Goal: Transaction & Acquisition: Book appointment/travel/reservation

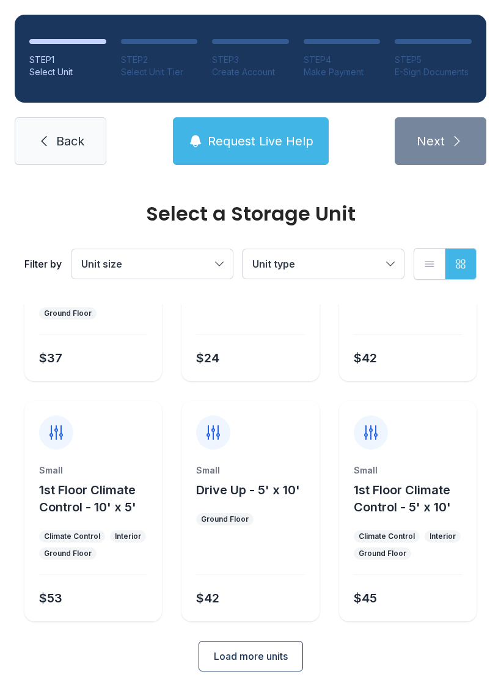
scroll to position [145, 0]
click at [266, 649] on button "Load more units" at bounding box center [251, 656] width 104 height 31
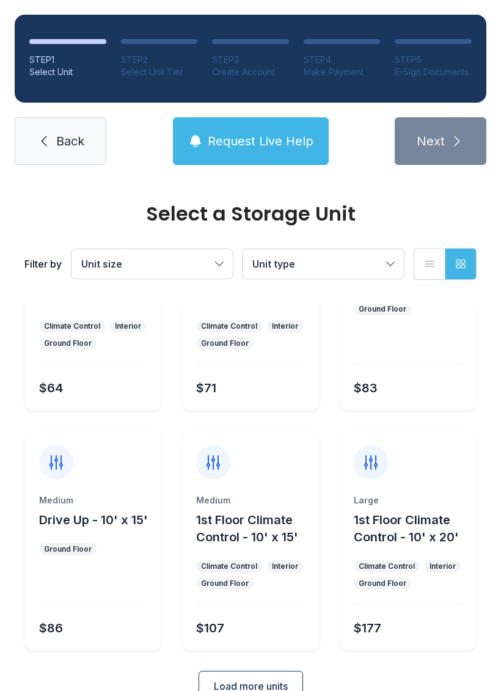
scroll to position [606, 0]
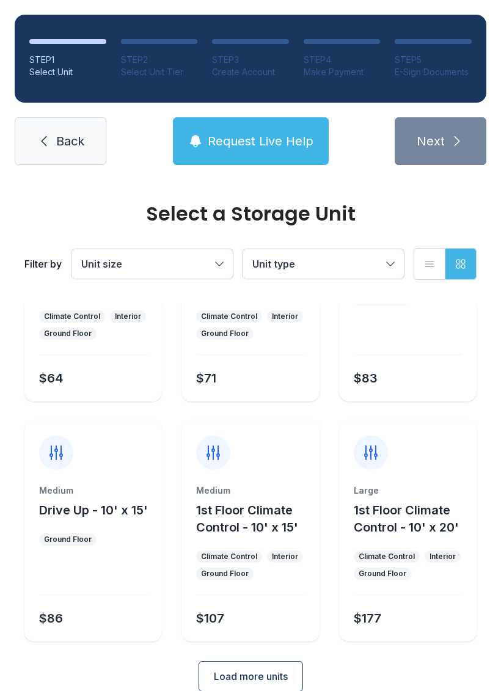
click at [285, 668] on button "Load more units" at bounding box center [251, 676] width 104 height 31
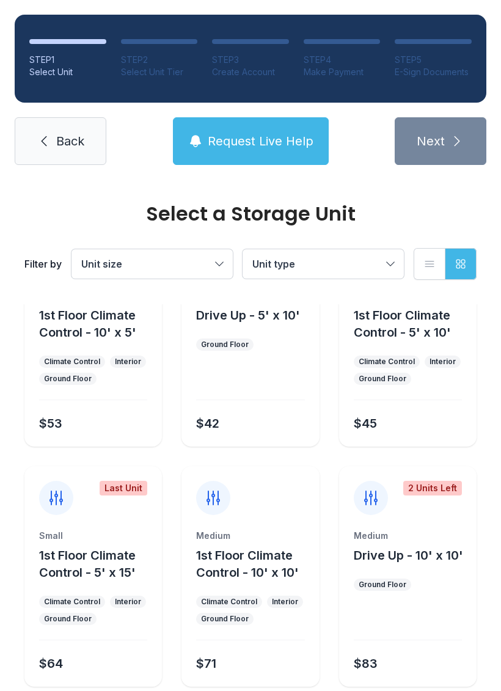
scroll to position [321, 0]
click at [388, 258] on button "Unit type" at bounding box center [322, 263] width 161 height 29
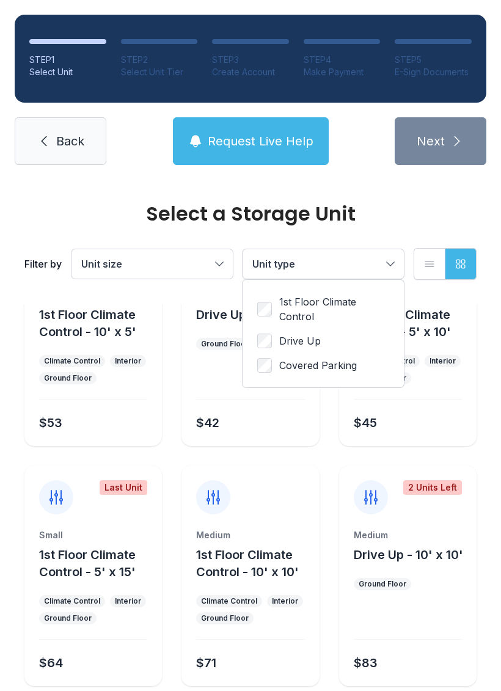
click at [225, 252] on button "Unit size" at bounding box center [151, 263] width 161 height 29
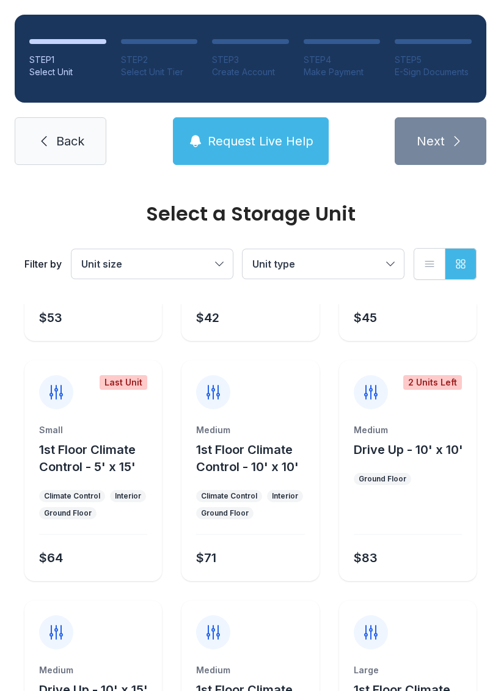
scroll to position [427, 0]
click at [365, 394] on icon at bounding box center [371, 391] width 12 height 13
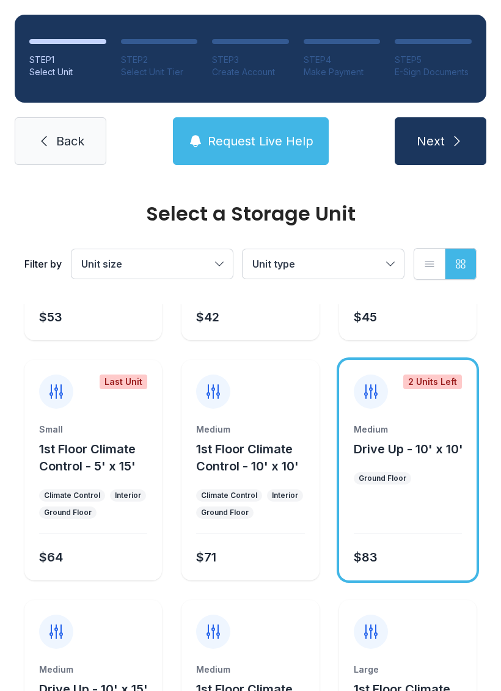
click at [367, 390] on icon at bounding box center [371, 392] width 20 height 20
click at [485, 334] on div "Select a Storage Unit Filter by Unit size Unit type List view Grid view Small 1…" at bounding box center [250, 551] width 501 height 1597
click at [329, 348] on ul "Small 1st Floor Climate Control - 5' x 5' Climate Control Interior Ground Floor…" at bounding box center [250, 590] width 452 height 1421
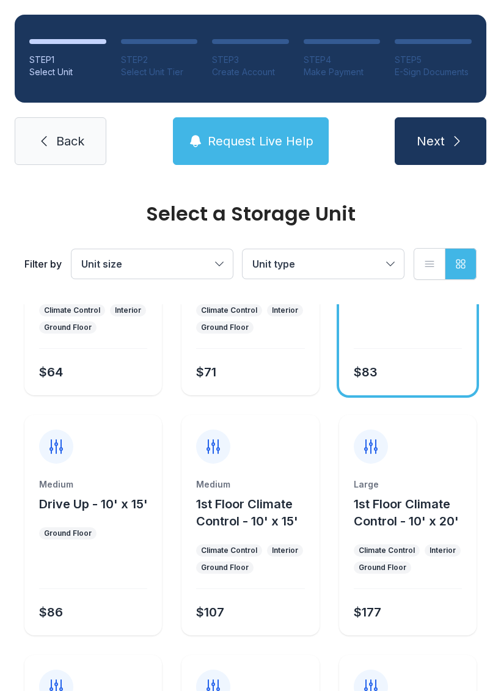
scroll to position [615, 0]
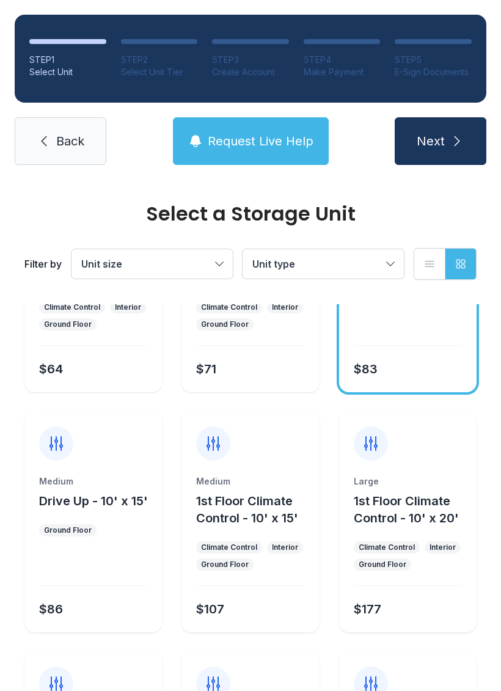
click at [86, 574] on div at bounding box center [93, 568] width 108 height 35
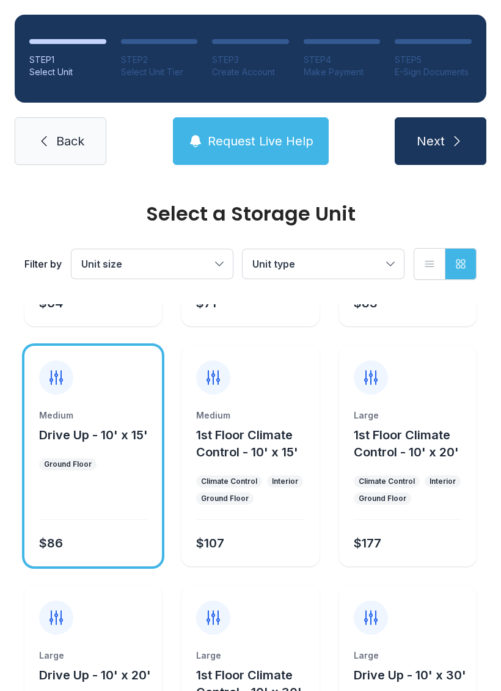
scroll to position [682, 0]
click at [96, 509] on div at bounding box center [93, 501] width 108 height 35
click at [440, 150] on button "Next" at bounding box center [441, 141] width 92 height 48
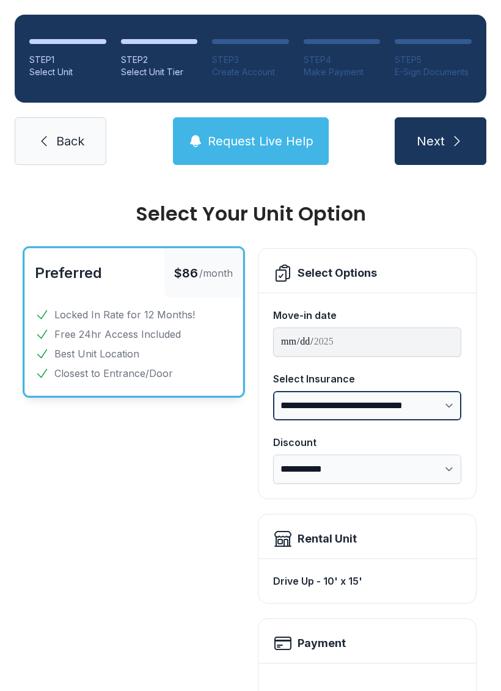
click at [443, 405] on select "**********" at bounding box center [367, 405] width 188 height 29
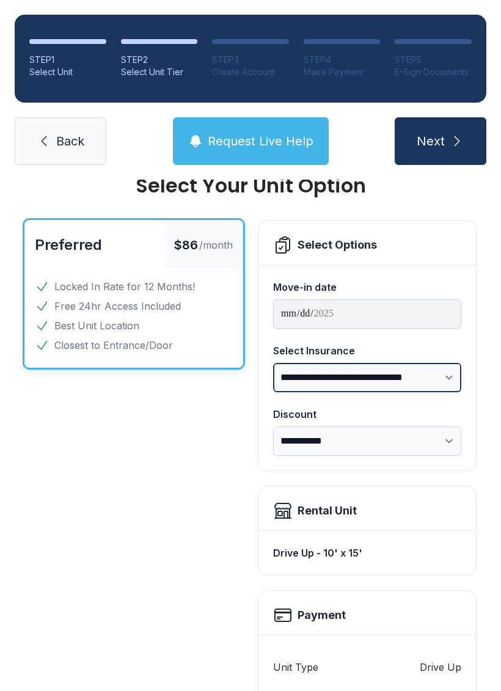
scroll to position [30, 0]
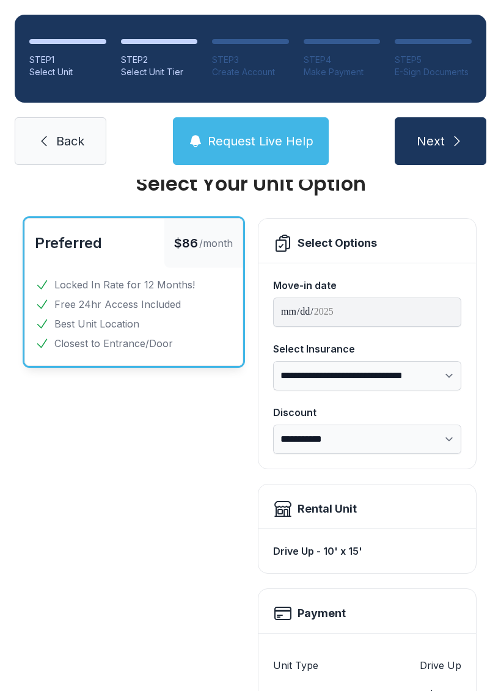
click at [335, 435] on select "**********" at bounding box center [367, 438] width 188 height 29
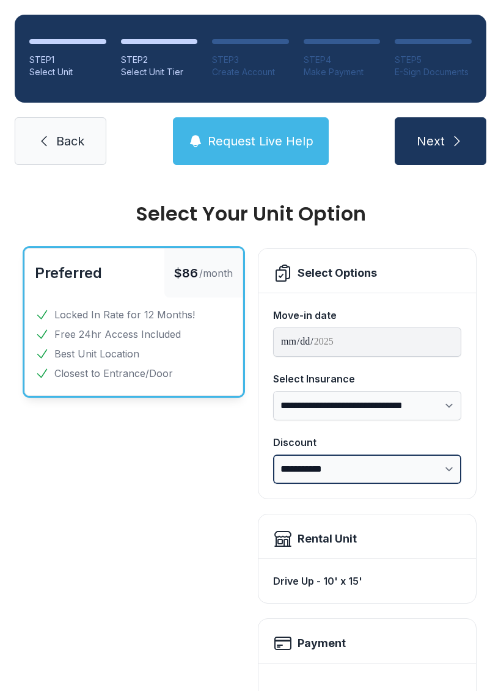
scroll to position [0, 0]
click at [438, 134] on span "Next" at bounding box center [431, 141] width 28 height 17
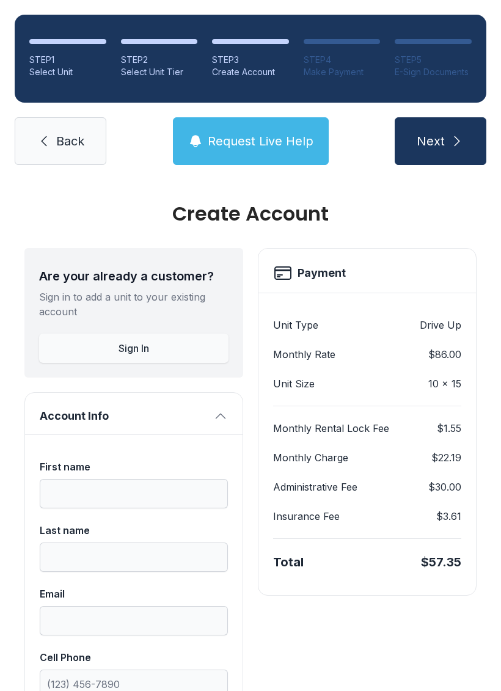
click at [75, 141] on span "Back" at bounding box center [70, 141] width 28 height 17
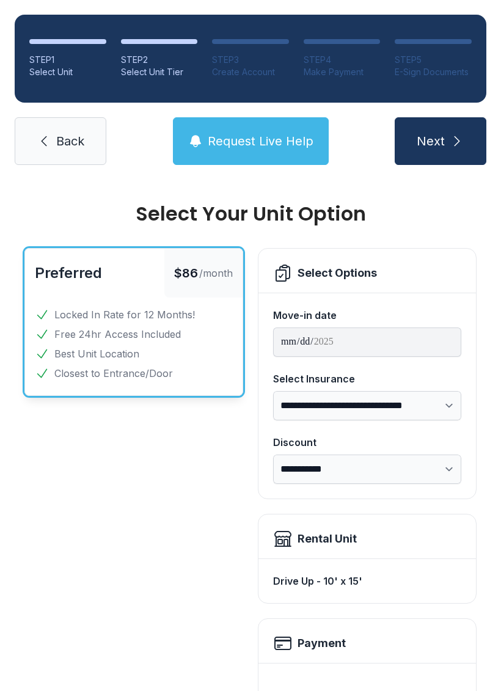
click at [57, 144] on span "Back" at bounding box center [70, 141] width 28 height 17
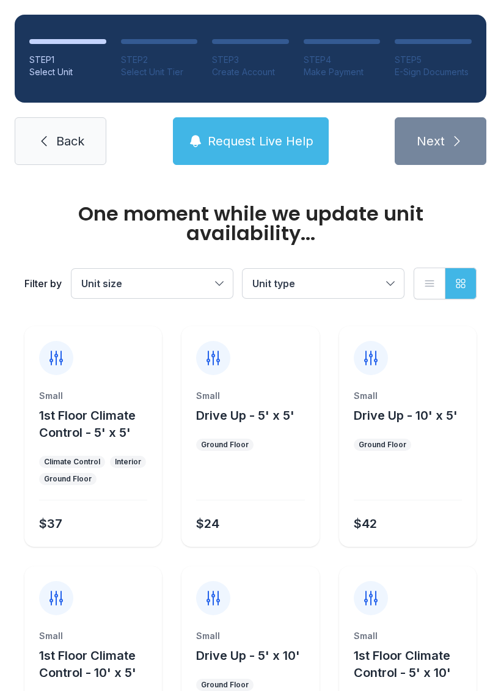
click at [62, 142] on span "Back" at bounding box center [70, 141] width 28 height 17
